Goal: Find specific page/section: Find specific page/section

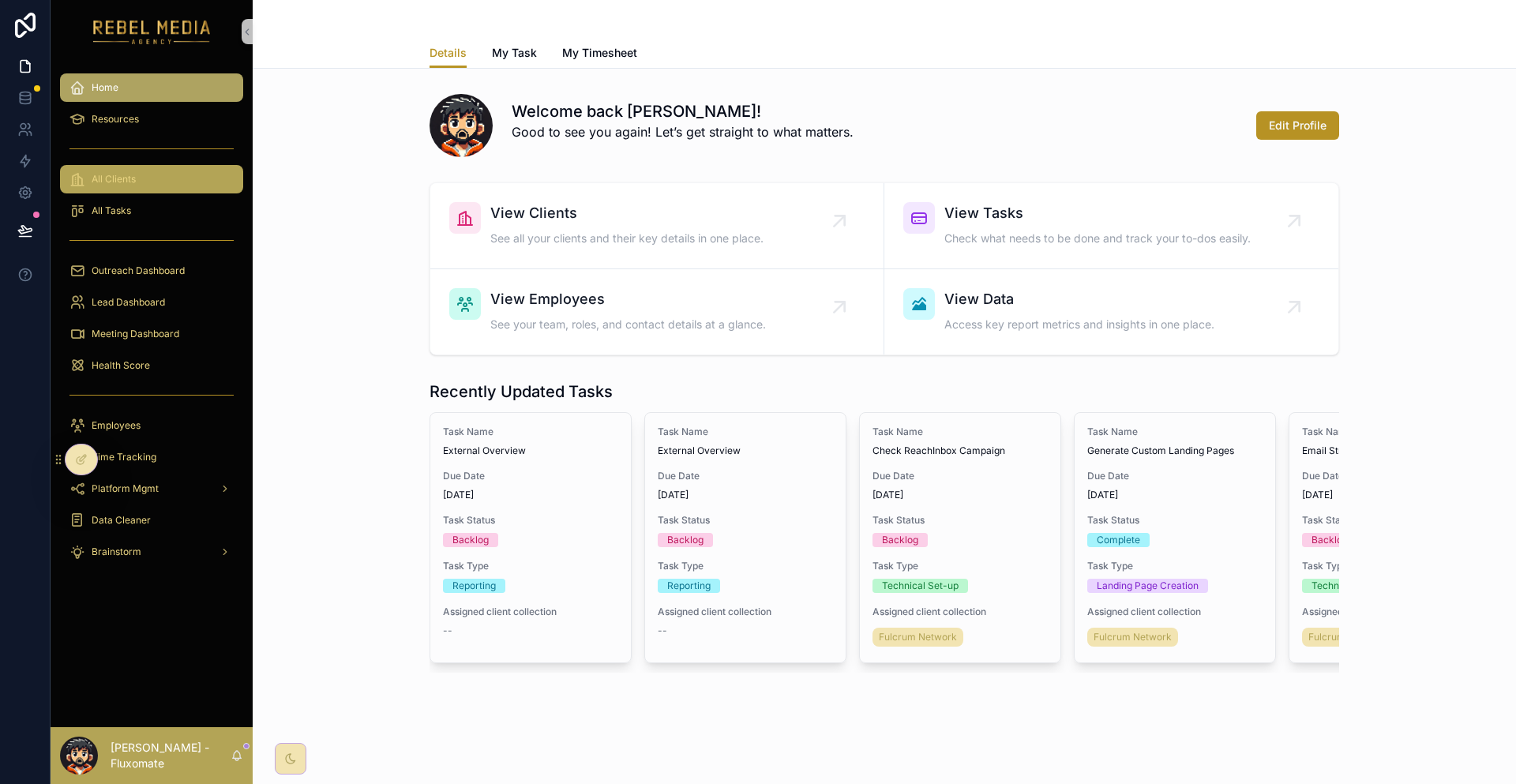
click at [103, 167] on div "All Clients" at bounding box center [151, 180] width 164 height 26
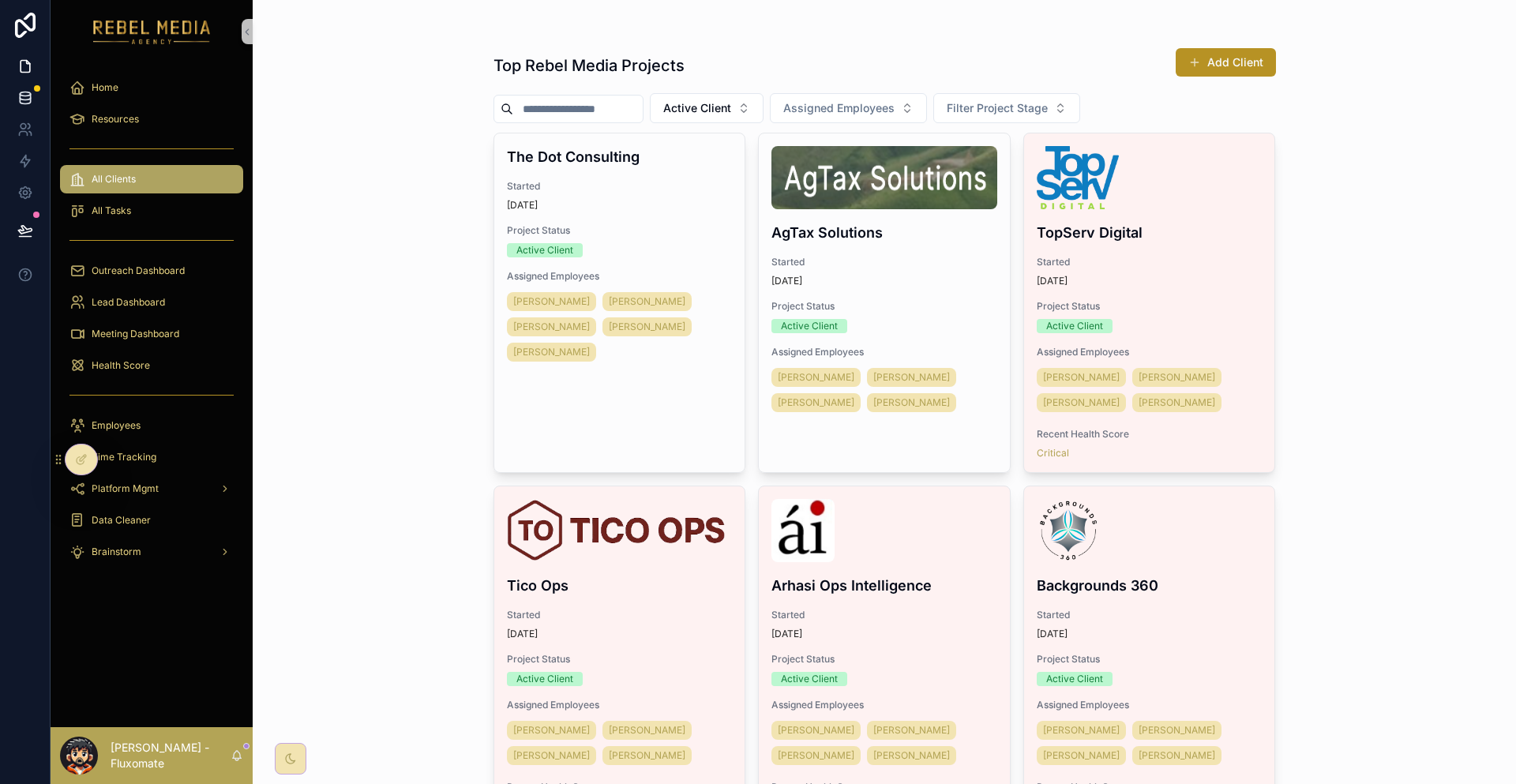
click at [33, 85] on link at bounding box center [25, 98] width 50 height 32
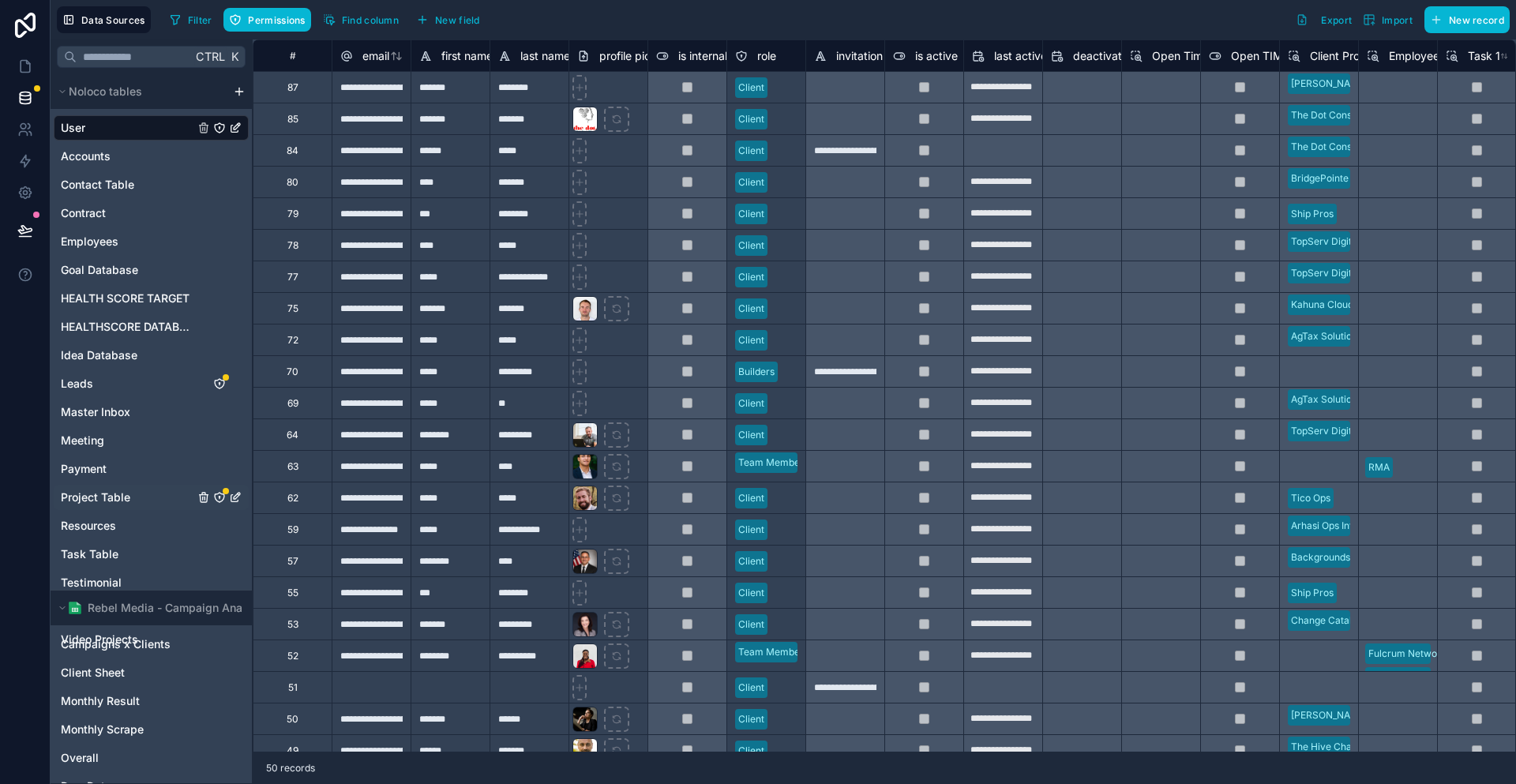
click at [87, 490] on span "Project Table" at bounding box center [96, 497] width 69 height 15
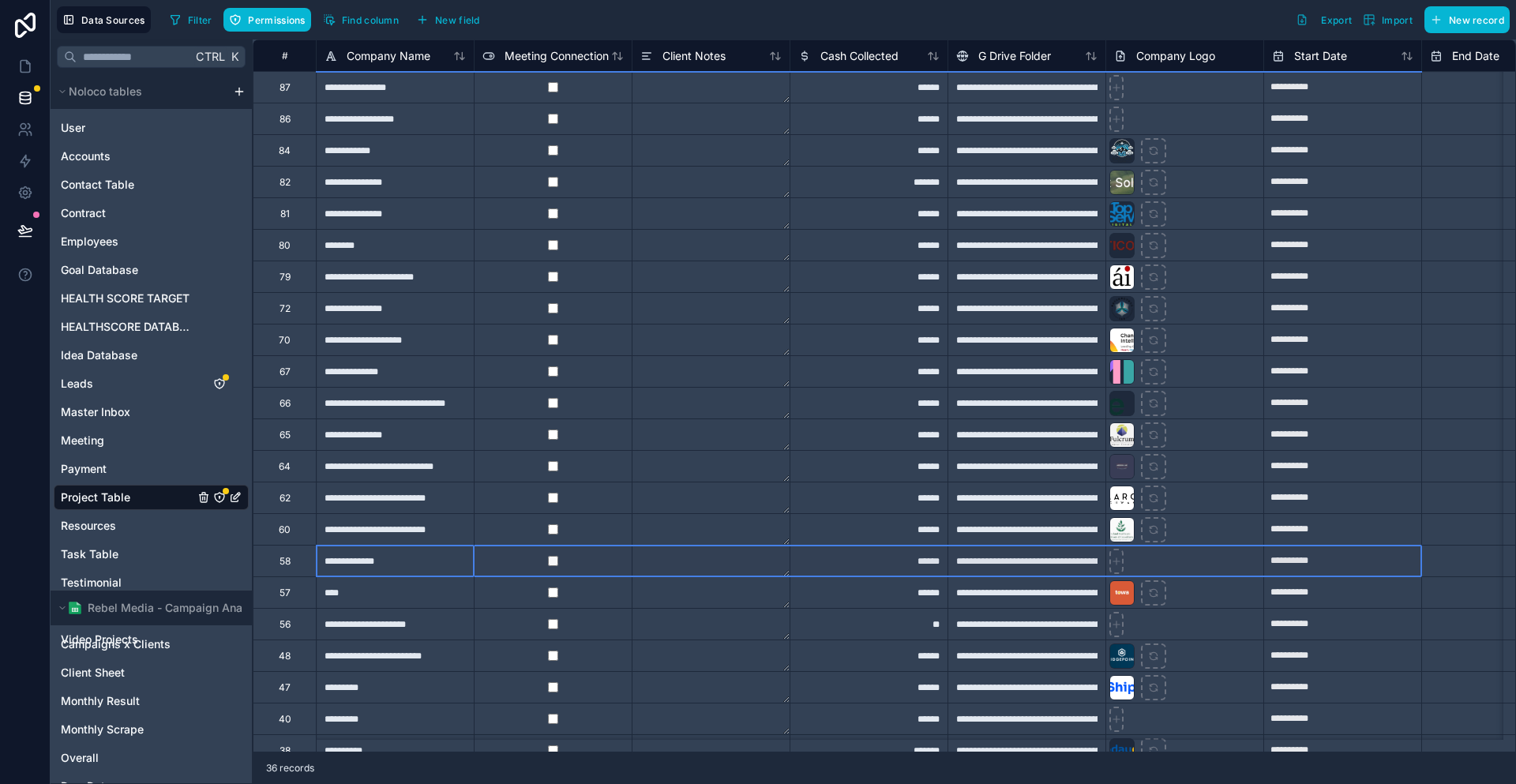
scroll to position [0, 77]
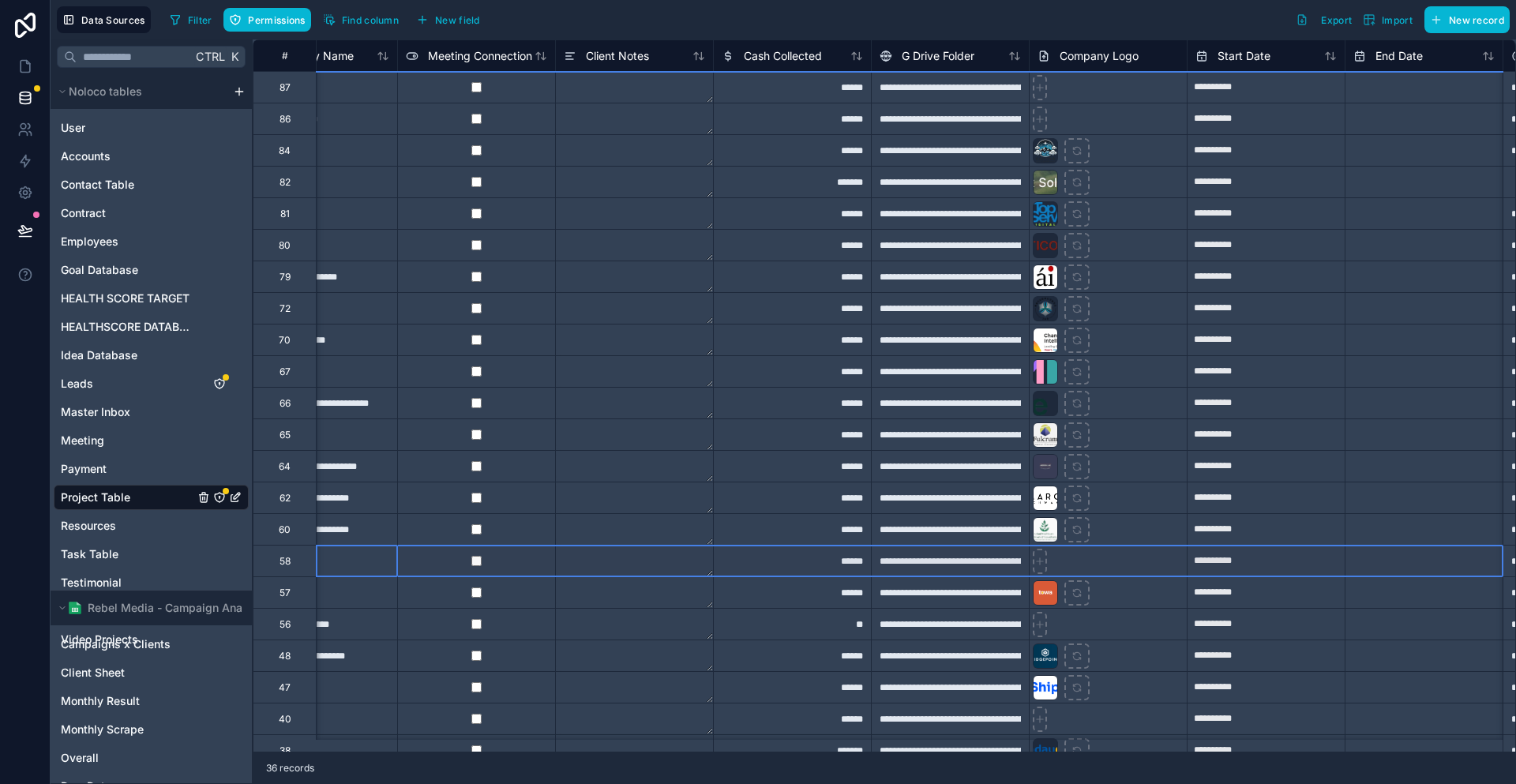
drag, startPoint x: 391, startPoint y: 556, endPoint x: 1442, endPoint y: 542, distance: 1051.1
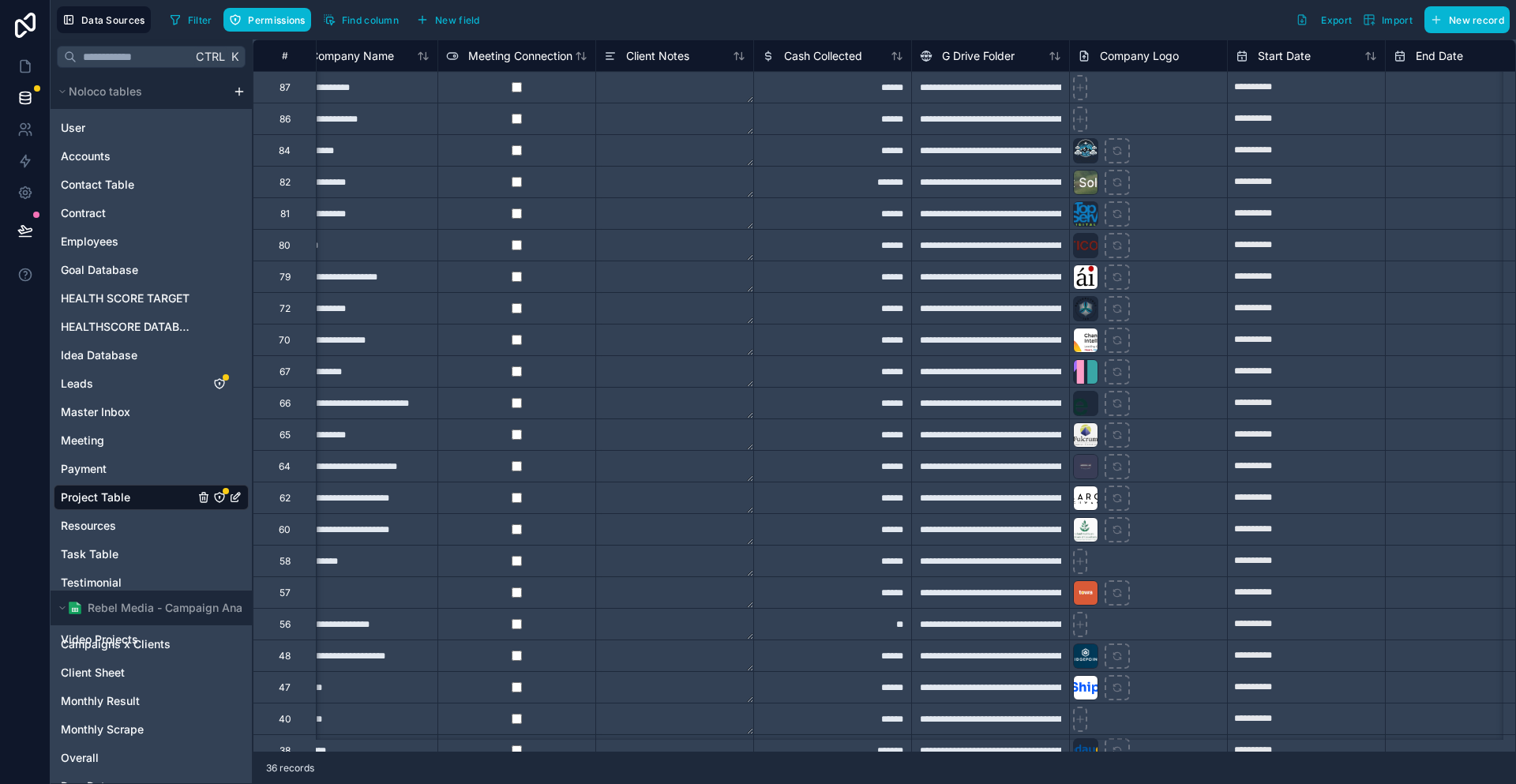
scroll to position [0, 0]
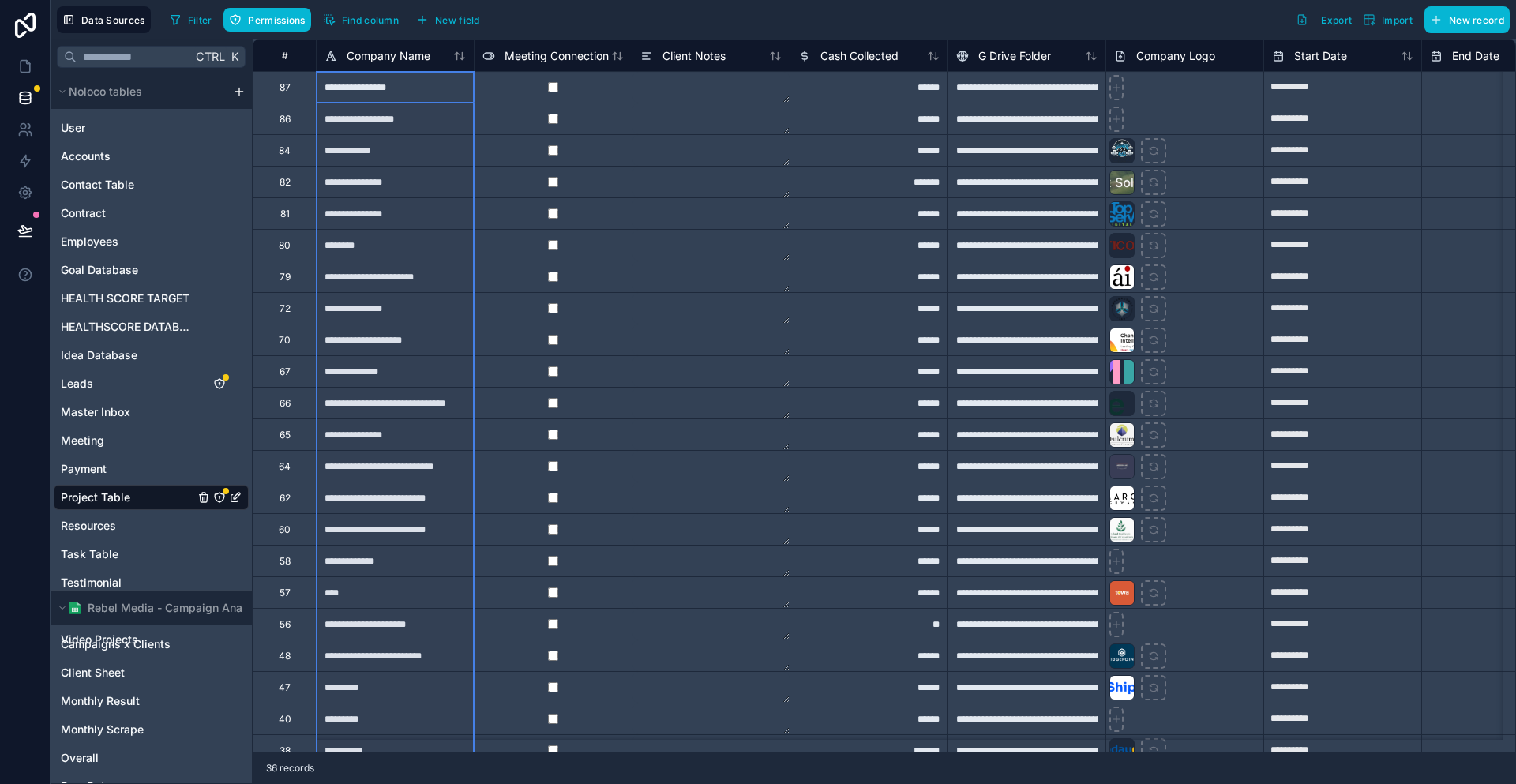
click at [316, 39] on div "Company Name" at bounding box center [394, 55] width 158 height 32
click at [317, 24] on button "Find column" at bounding box center [360, 20] width 87 height 24
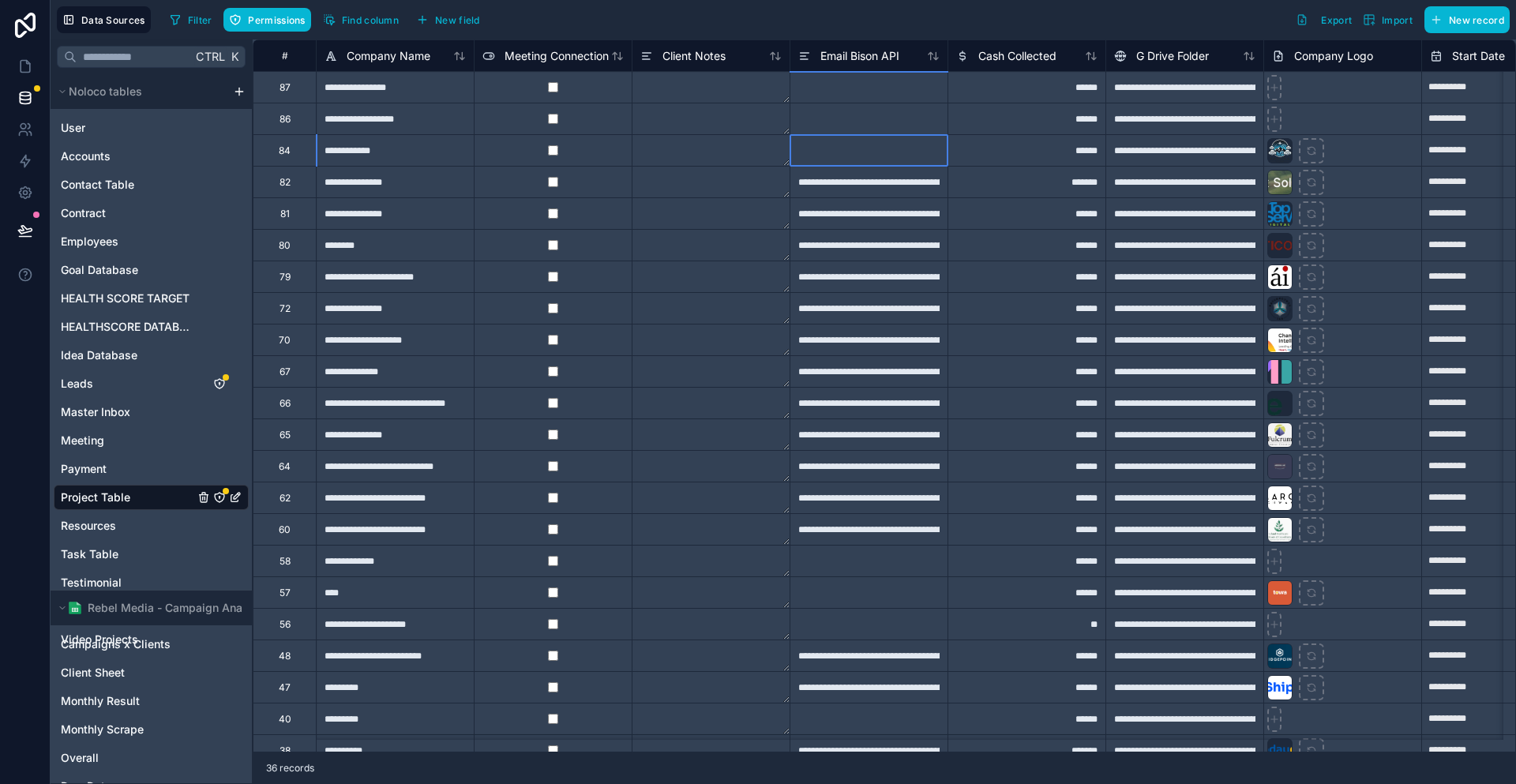
click at [910, 150] on div at bounding box center [868, 150] width 158 height 32
click at [864, 117] on div at bounding box center [868, 119] width 158 height 32
click at [864, 93] on div at bounding box center [868, 87] width 158 height 32
